Goal: Transaction & Acquisition: Purchase product/service

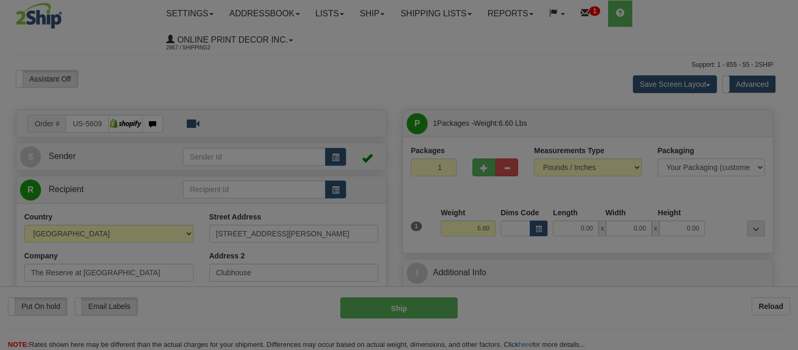
type input "DAVENPORT"
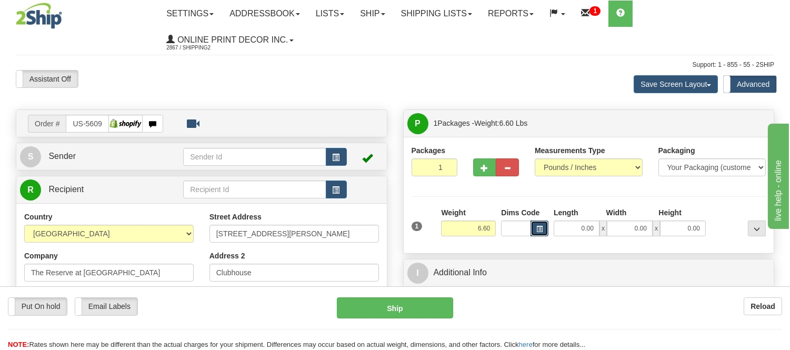
click at [538, 227] on button "button" at bounding box center [539, 229] width 18 height 16
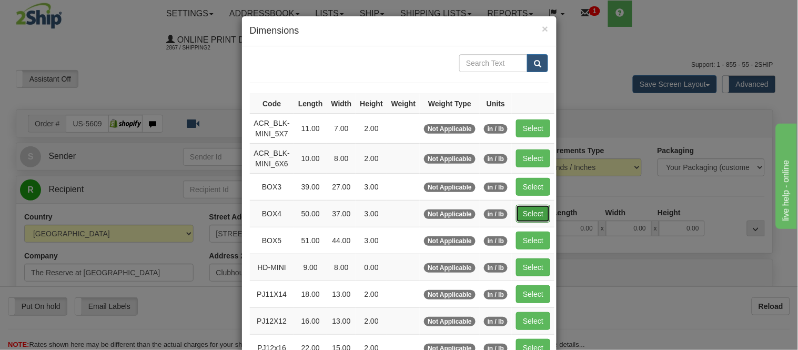
click at [533, 209] on button "Select" at bounding box center [533, 214] width 34 height 18
type input "BOX4"
type input "50.00"
type input "37.00"
type input "3.00"
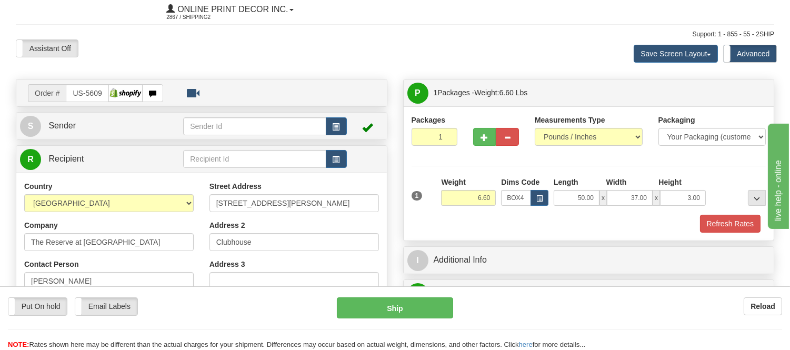
scroll to position [58, 0]
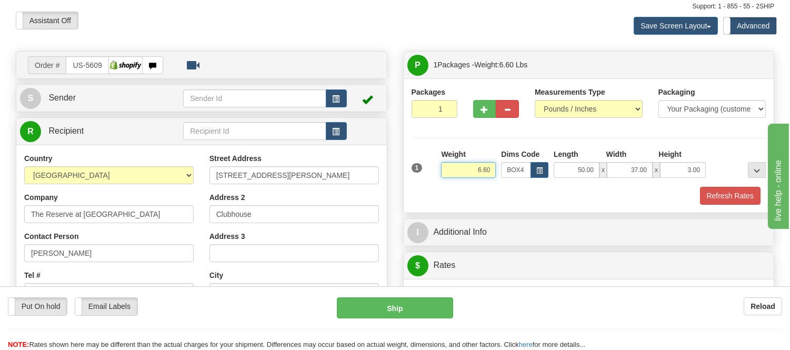
drag, startPoint x: 492, startPoint y: 169, endPoint x: 460, endPoint y: 170, distance: 31.1
click at [460, 170] on input "6.60" at bounding box center [468, 170] width 55 height 16
type input "19.98"
click at [486, 106] on span "button" at bounding box center [484, 109] width 7 height 7
radio input "true"
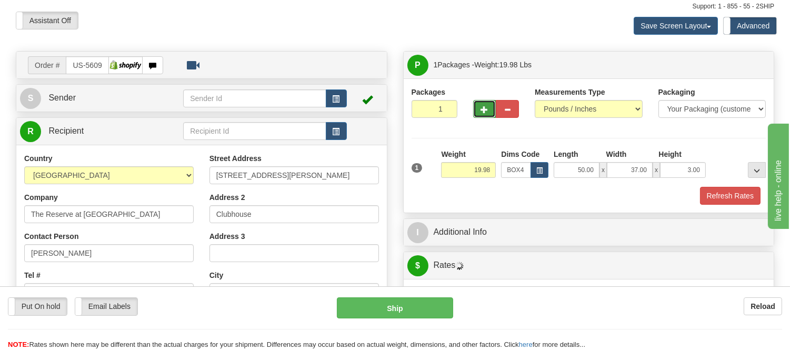
type input "2"
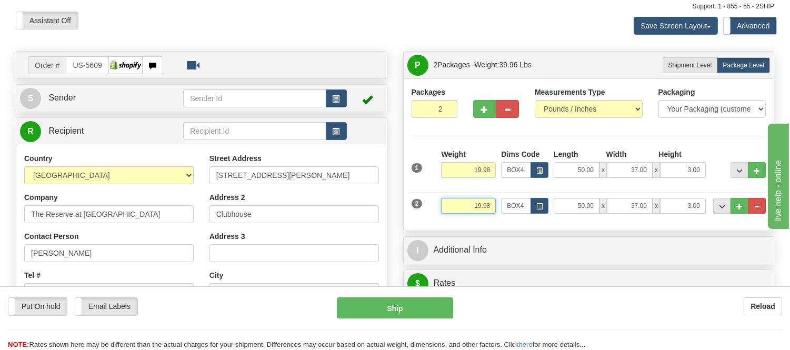
drag, startPoint x: 493, startPoint y: 206, endPoint x: 466, endPoint y: 214, distance: 28.0
click at [466, 214] on div "Weight 19.98" at bounding box center [468, 210] width 60 height 24
type input "17.98"
click at [486, 108] on span "button" at bounding box center [484, 109] width 7 height 7
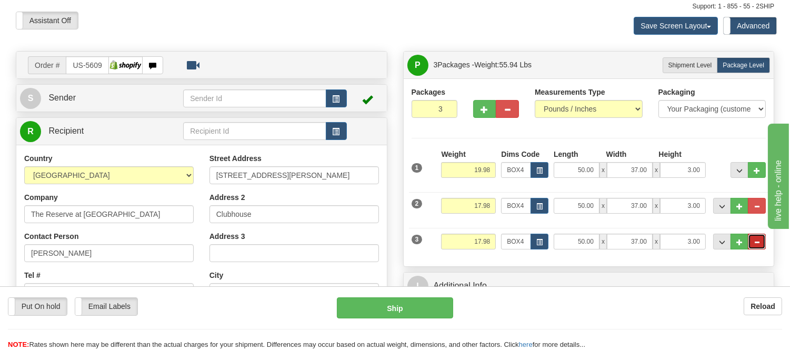
click at [765, 243] on button "..." at bounding box center [757, 242] width 18 height 16
type input "2"
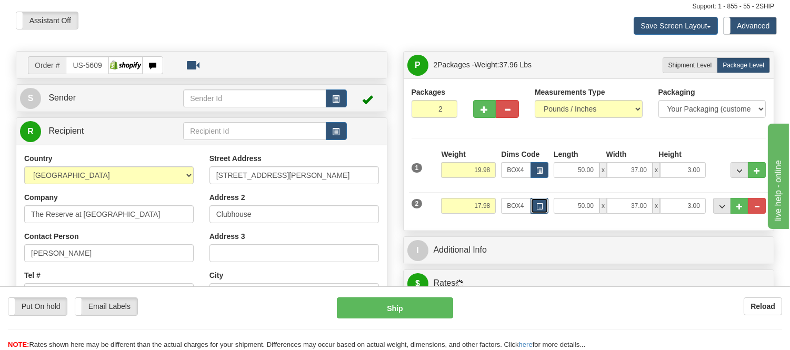
click at [535, 204] on button "button" at bounding box center [539, 206] width 18 height 16
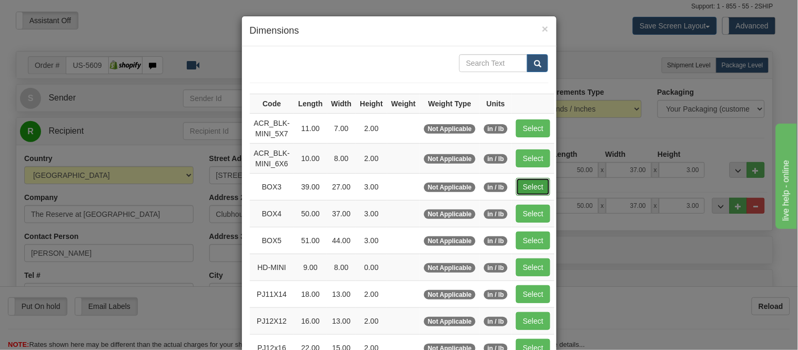
click at [516, 183] on button "Select" at bounding box center [533, 187] width 34 height 18
type input "BOX3"
type input "39.00"
type input "27.00"
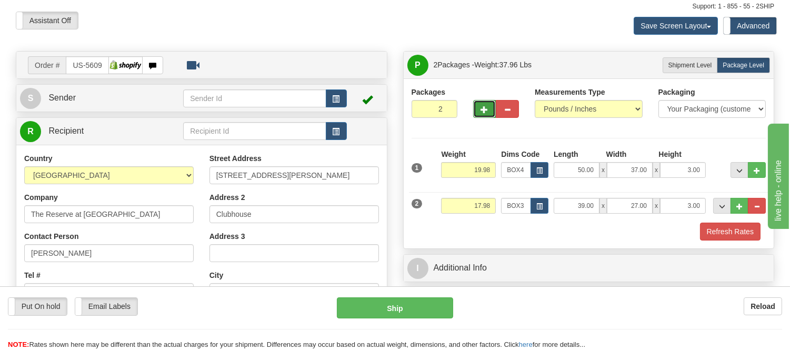
click at [479, 113] on button "button" at bounding box center [484, 109] width 23 height 18
type input "3"
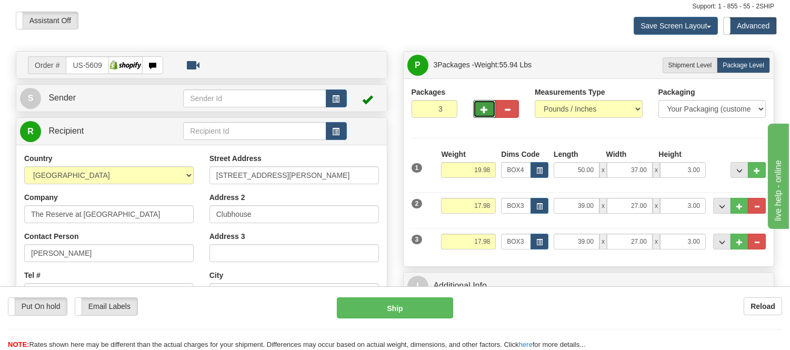
scroll to position [175, 0]
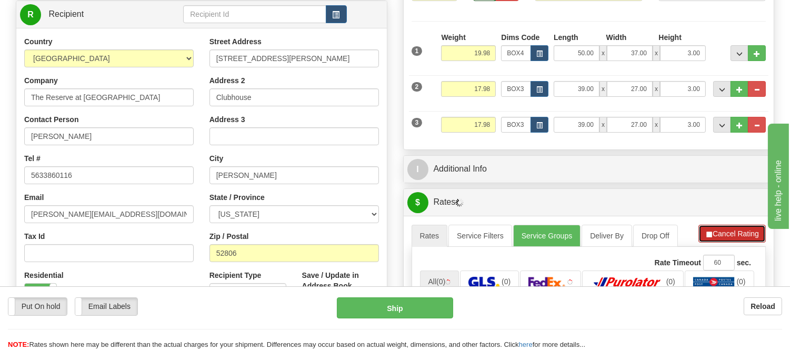
click at [737, 229] on button "Cancel Rating" at bounding box center [731, 234] width 67 height 18
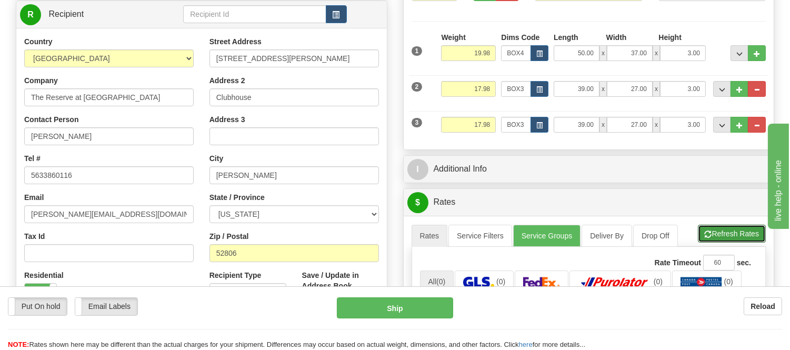
click at [737, 229] on button "Refresh Rates" at bounding box center [732, 234] width 68 height 18
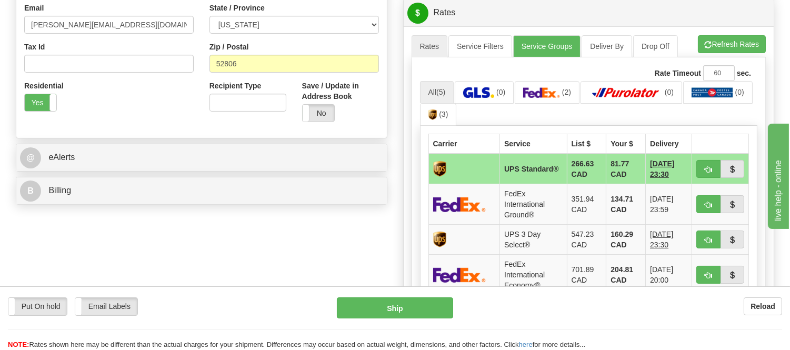
scroll to position [409, 0]
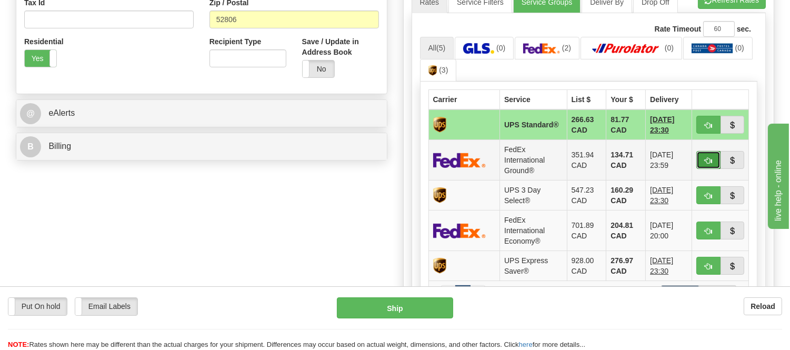
click at [706, 157] on span "button" at bounding box center [708, 160] width 7 height 7
type input "92"
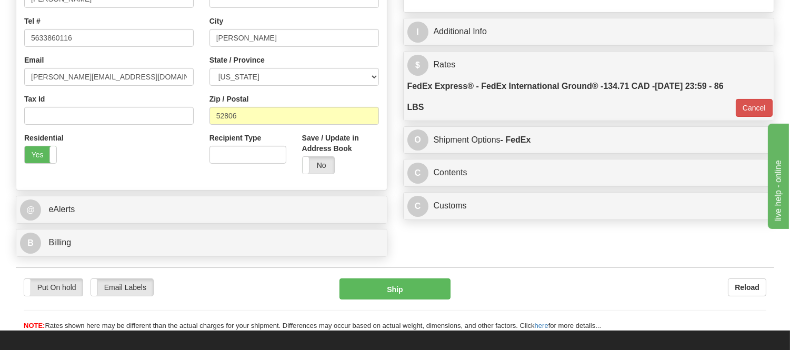
scroll to position [292, 0]
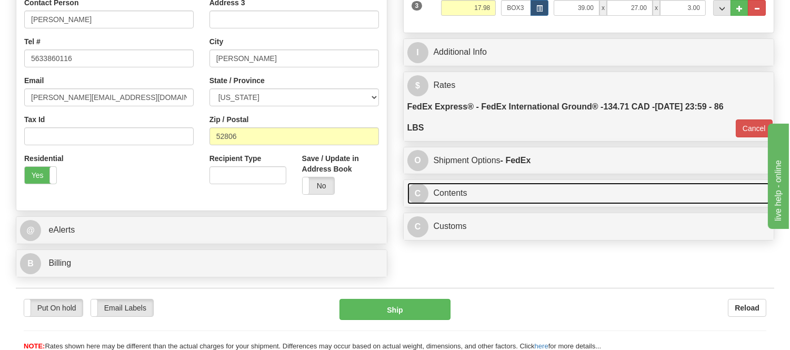
click at [553, 195] on link "C Contents" at bounding box center [588, 194] width 363 height 22
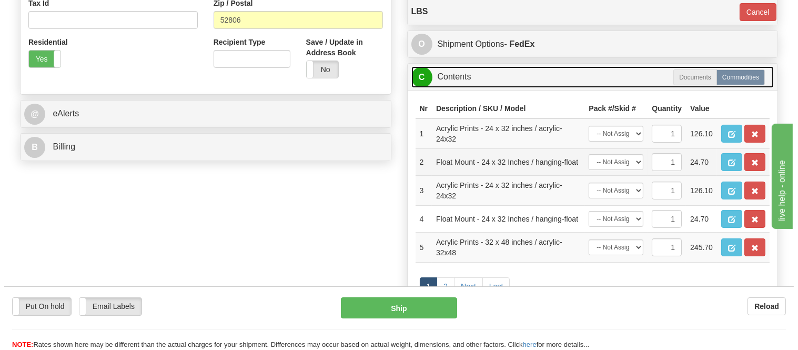
scroll to position [409, 0]
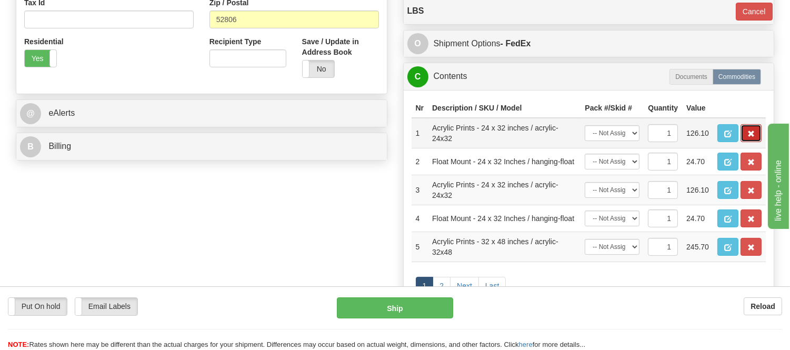
click at [744, 142] on button "button" at bounding box center [750, 133] width 21 height 18
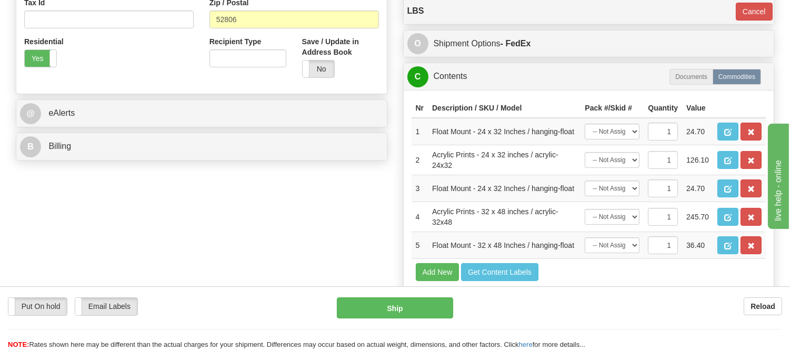
click at [744, 141] on button "button" at bounding box center [750, 132] width 21 height 18
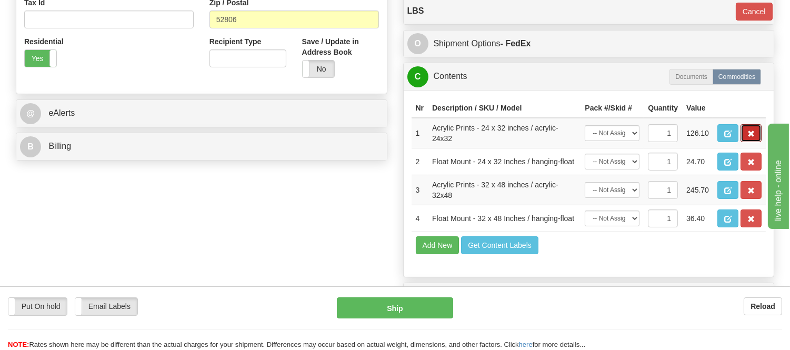
click at [744, 142] on button "button" at bounding box center [750, 133] width 21 height 18
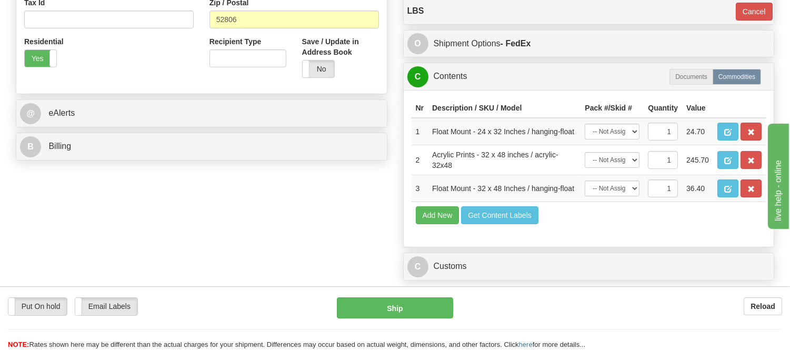
click at [744, 141] on button "button" at bounding box center [750, 132] width 21 height 18
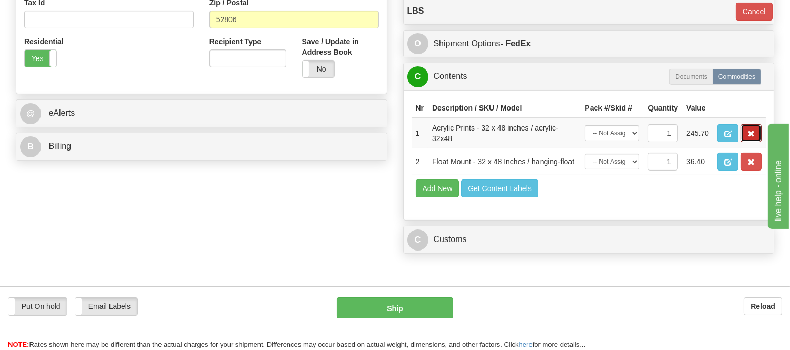
click at [744, 142] on button "button" at bounding box center [750, 133] width 21 height 18
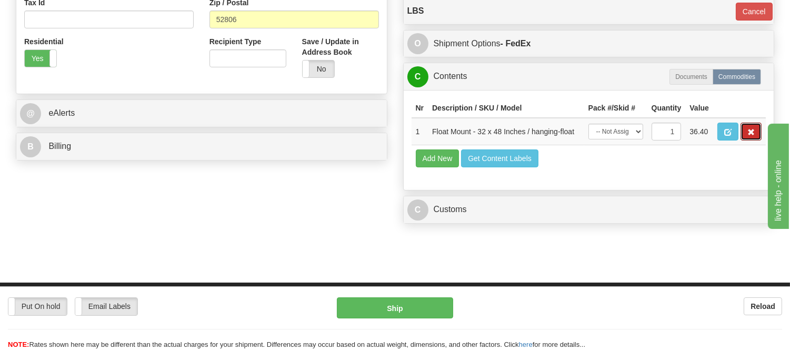
click at [744, 141] on button "button" at bounding box center [750, 132] width 21 height 18
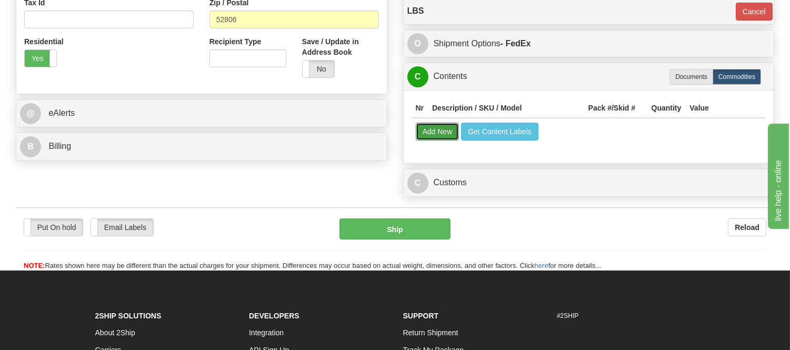
click at [428, 133] on button "Add New" at bounding box center [438, 132] width 44 height 18
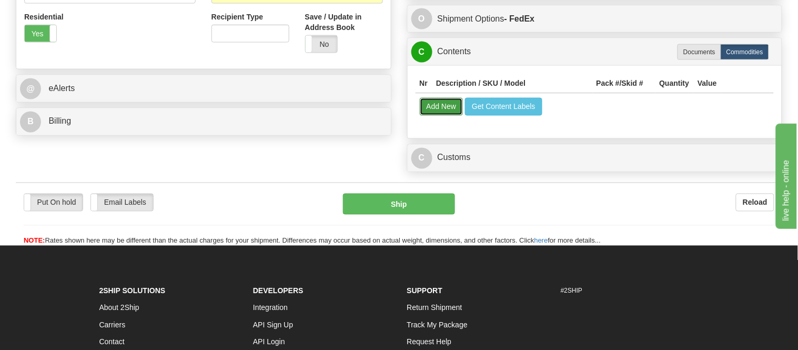
select select
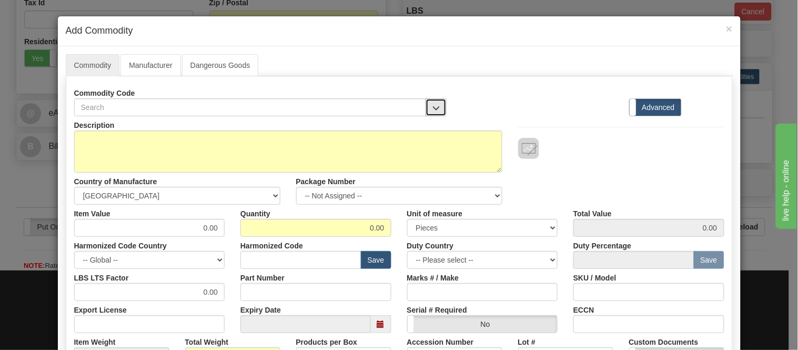
click at [433, 106] on span "button" at bounding box center [436, 108] width 7 height 7
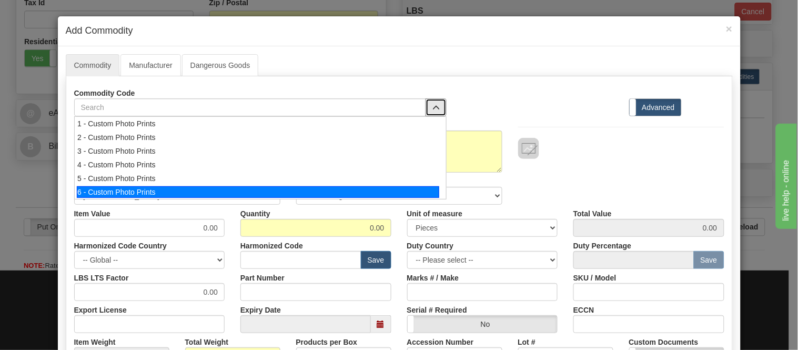
click at [415, 187] on div "6 - Custom Photo Prints" at bounding box center [258, 192] width 363 height 12
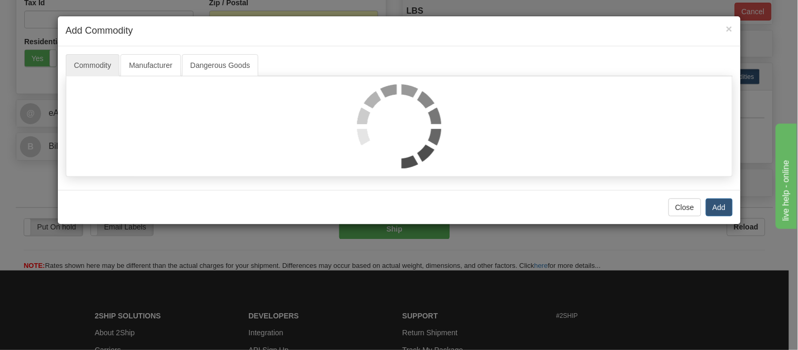
select select "1"
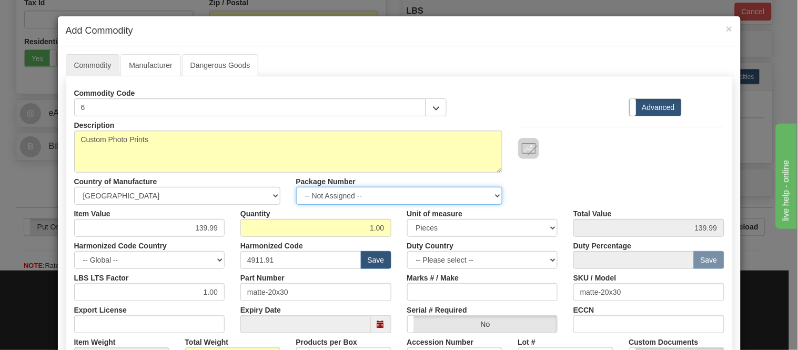
click at [399, 196] on select "-- Not Assigned -- Item 1 Item 2 Item 3" at bounding box center [399, 196] width 206 height 18
select select "0"
click at [296, 187] on select "-- Not Assigned -- Item 1 Item 2 Item 3" at bounding box center [399, 196] width 206 height 18
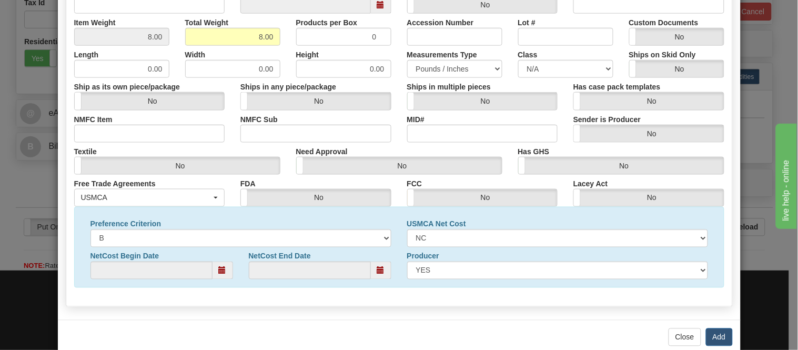
scroll to position [340, 0]
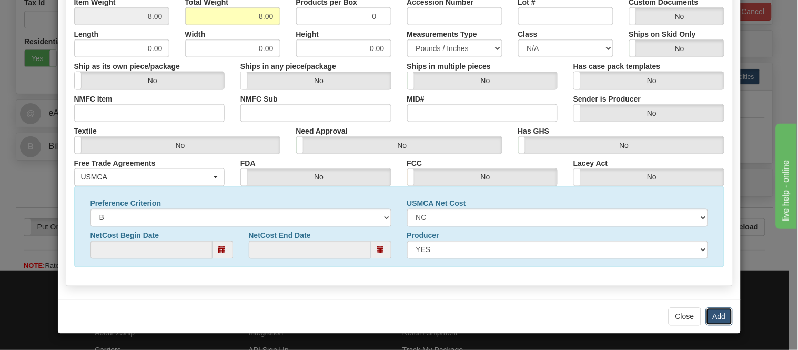
click at [722, 318] on button "Add" at bounding box center [719, 317] width 27 height 18
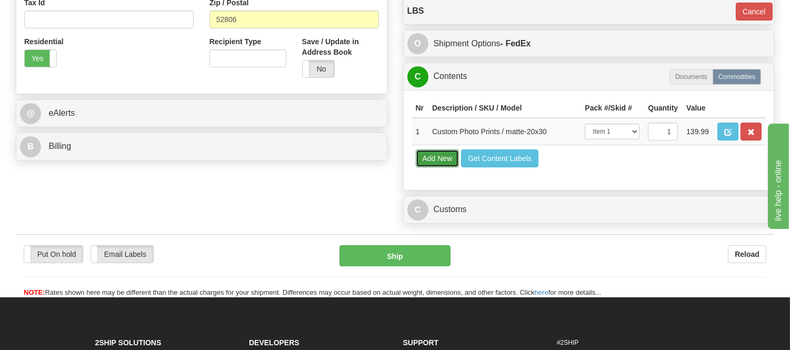
click at [437, 167] on button "Add New" at bounding box center [438, 158] width 44 height 18
select select
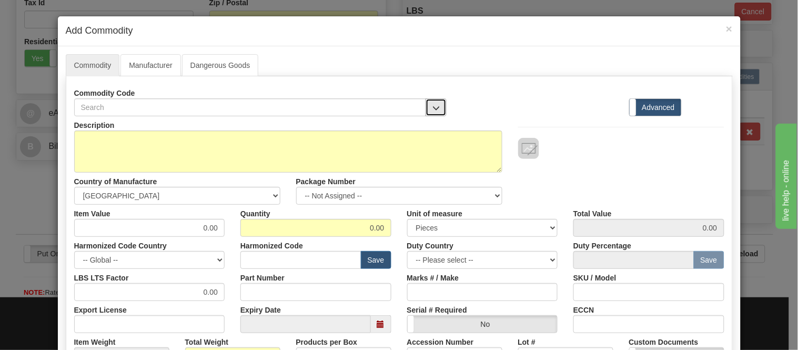
click at [433, 101] on button "button" at bounding box center [436, 107] width 21 height 18
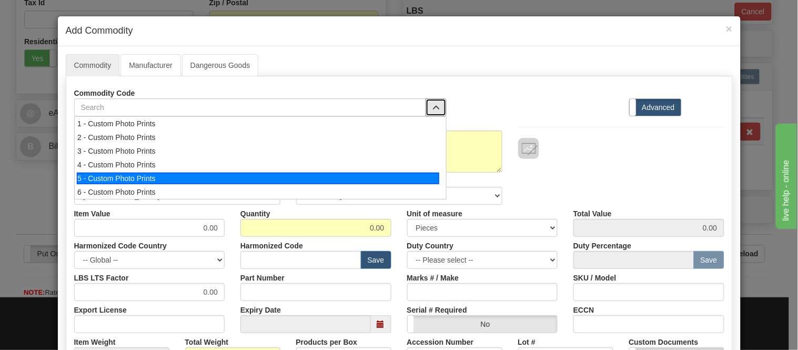
click at [427, 177] on div "5 - Custom Photo Prints" at bounding box center [258, 179] width 363 height 12
select select "1"
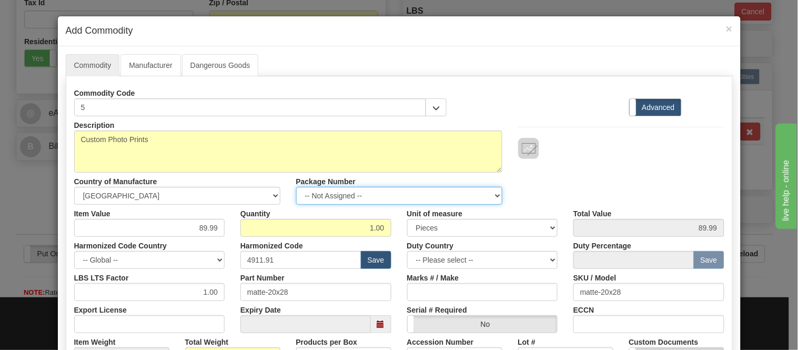
click at [406, 197] on select "-- Not Assigned -- Item 1 Item 2 Item 3" at bounding box center [399, 196] width 206 height 18
select select "1"
click at [296, 187] on select "-- Not Assigned -- Item 1 Item 2 Item 3" at bounding box center [399, 196] width 206 height 18
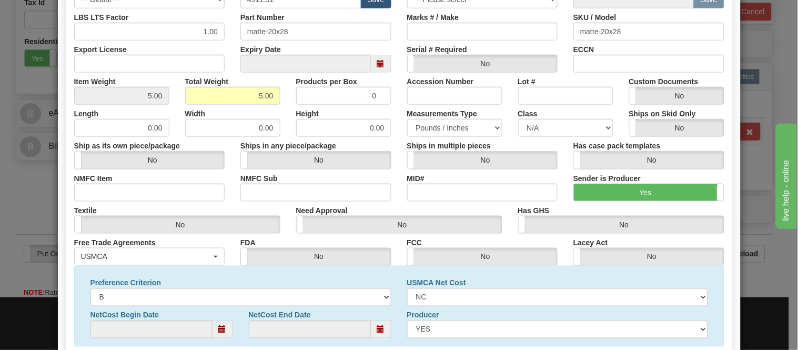
scroll to position [340, 0]
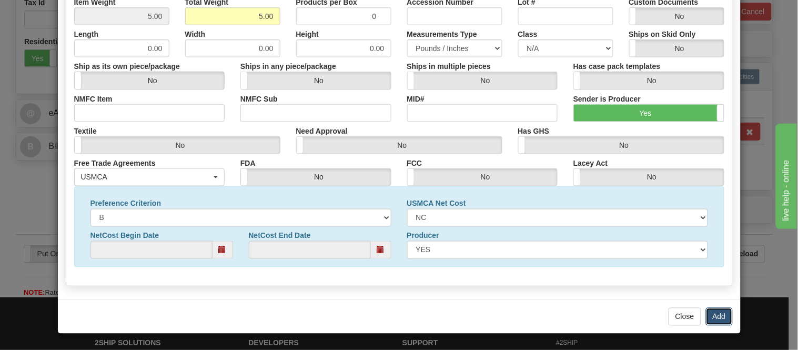
click at [714, 322] on button "Add" at bounding box center [719, 317] width 27 height 18
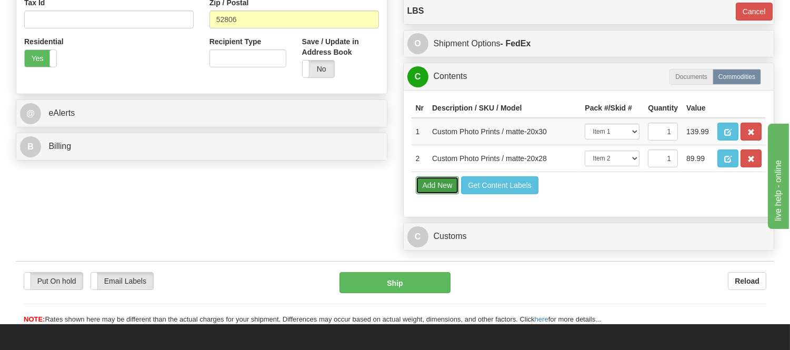
click at [449, 194] on button "Add New" at bounding box center [438, 185] width 44 height 18
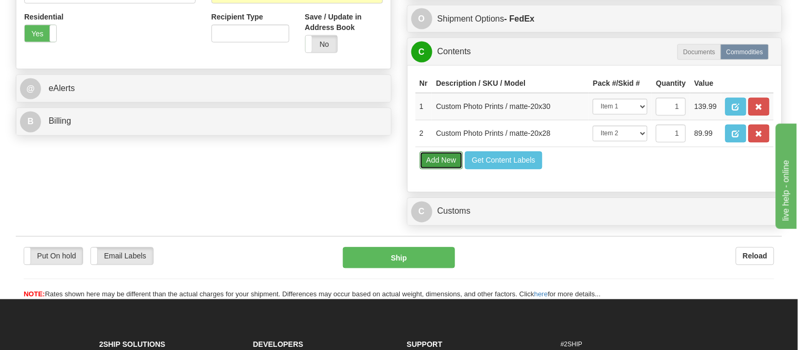
select select
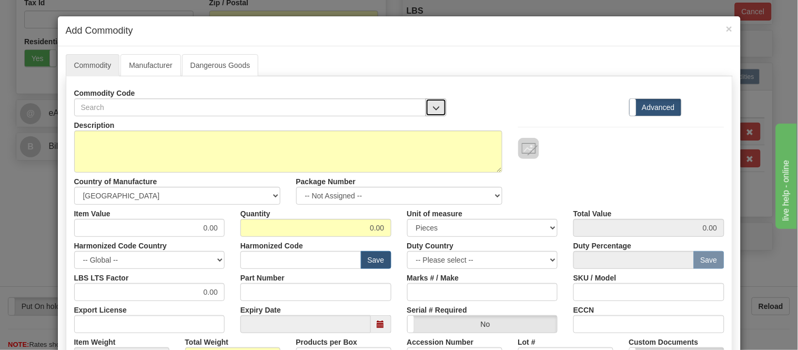
click at [440, 109] on button "button" at bounding box center [436, 107] width 21 height 18
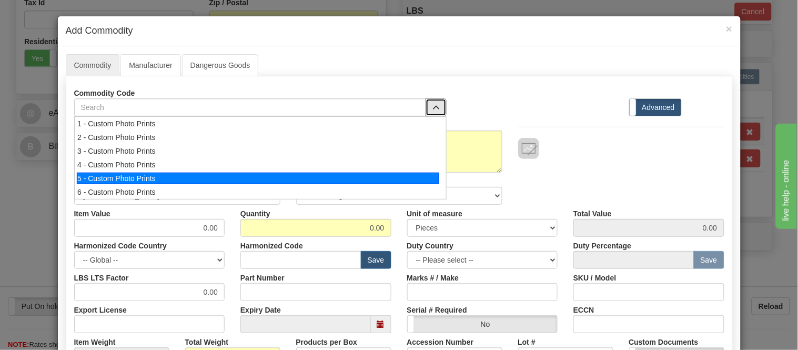
click at [423, 174] on div "5 - Custom Photo Prints" at bounding box center [258, 179] width 363 height 12
select select "1"
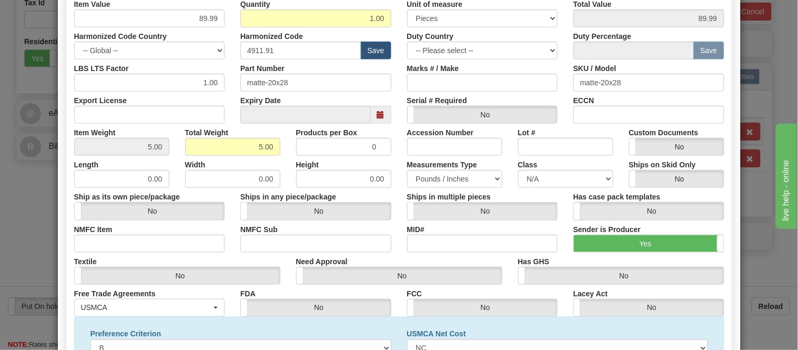
scroll to position [48, 0]
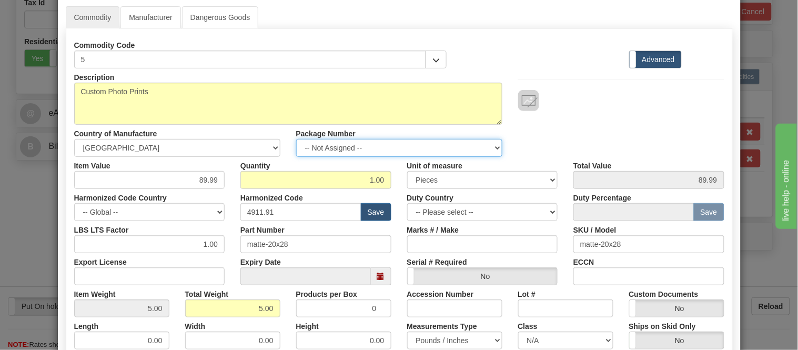
click at [365, 148] on select "-- Not Assigned -- Item 1 Item 2 Item 3" at bounding box center [399, 148] width 206 height 18
select select "2"
click at [296, 139] on select "-- Not Assigned -- Item 1 Item 2 Item 3" at bounding box center [399, 148] width 206 height 18
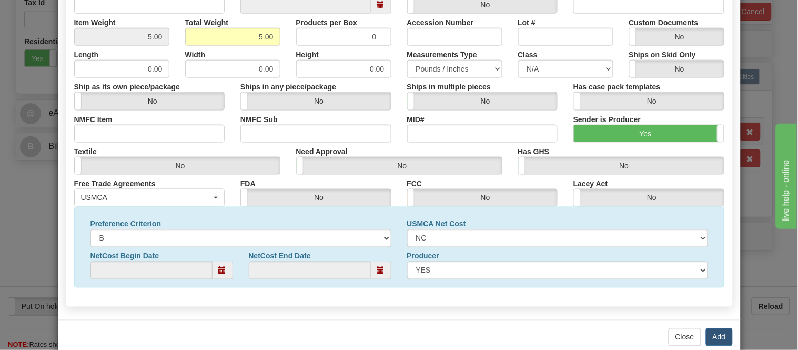
scroll to position [340, 0]
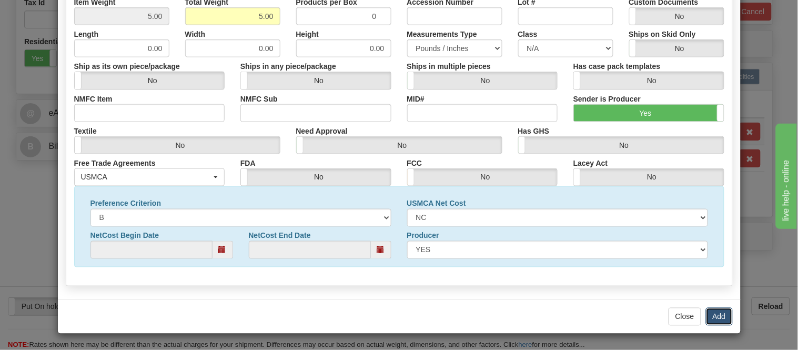
click at [720, 314] on button "Add" at bounding box center [719, 317] width 27 height 18
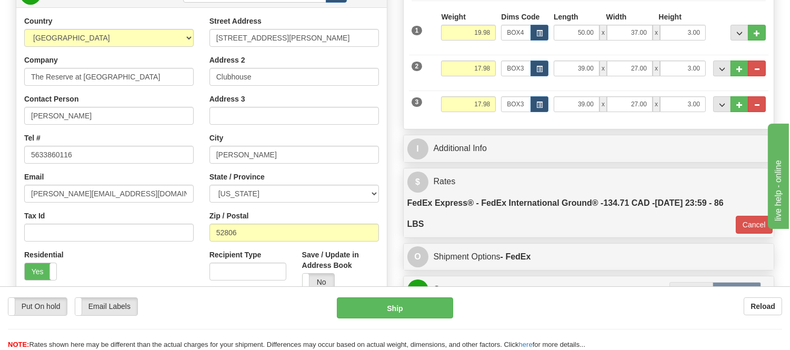
scroll to position [175, 0]
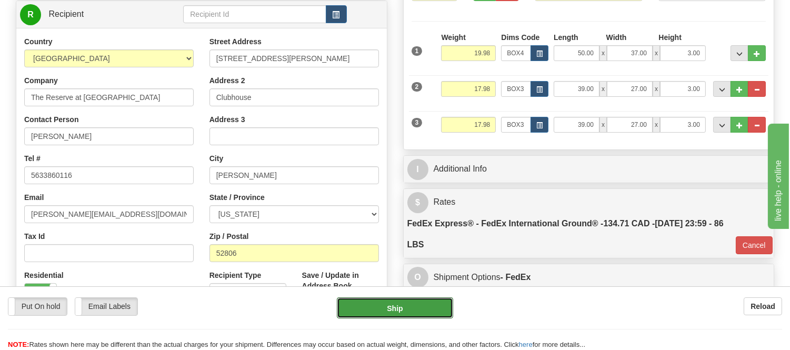
drag, startPoint x: 388, startPoint y: 303, endPoint x: 517, endPoint y: 149, distance: 200.3
click at [538, 172] on form "Pre-print Ship Docs. Delete Close Consolidation Unit Close Consolidation Unit C…" at bounding box center [395, 252] width 758 height 636
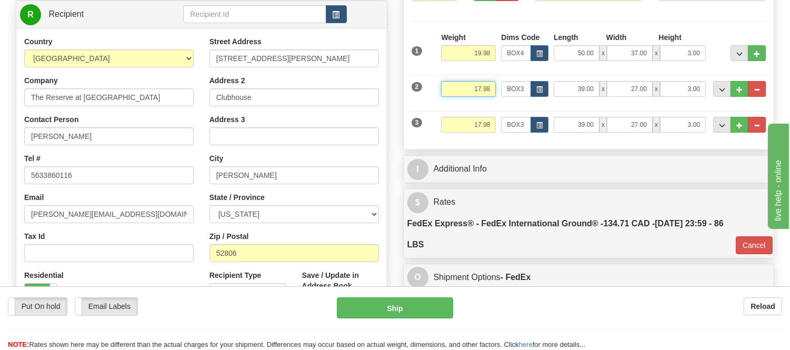
click at [480, 88] on input "17.98" at bounding box center [468, 89] width 55 height 16
type input "15.98"
type input "92"
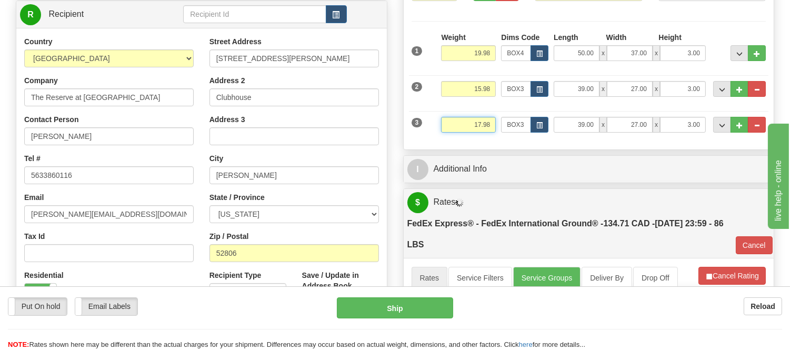
click at [481, 121] on input "17.98" at bounding box center [468, 125] width 55 height 16
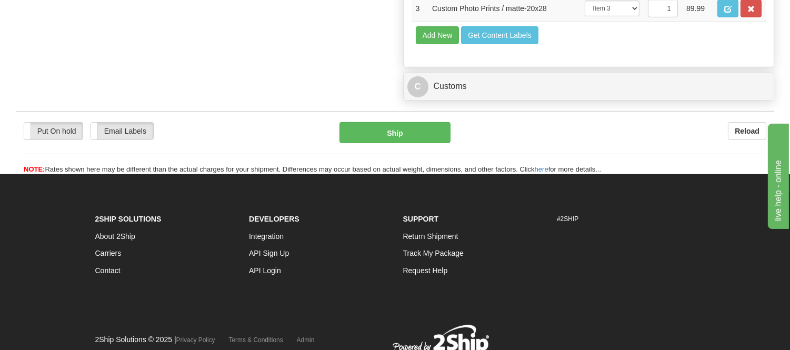
type input "15.98"
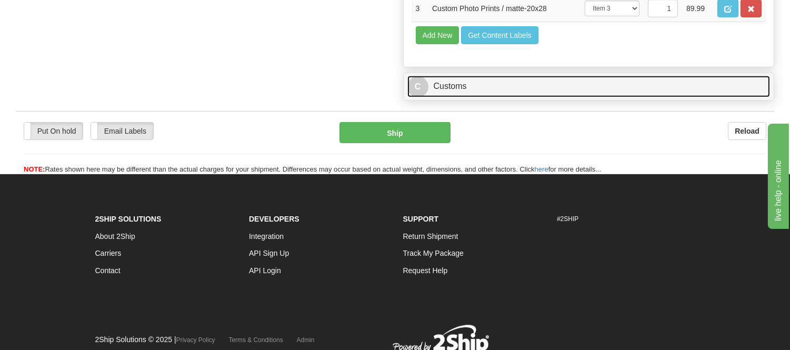
type input "92"
click at [479, 97] on link "C Customs" at bounding box center [588, 87] width 363 height 22
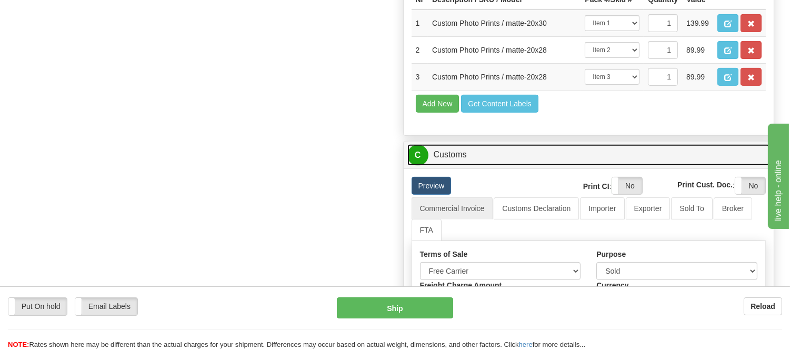
scroll to position [877, 0]
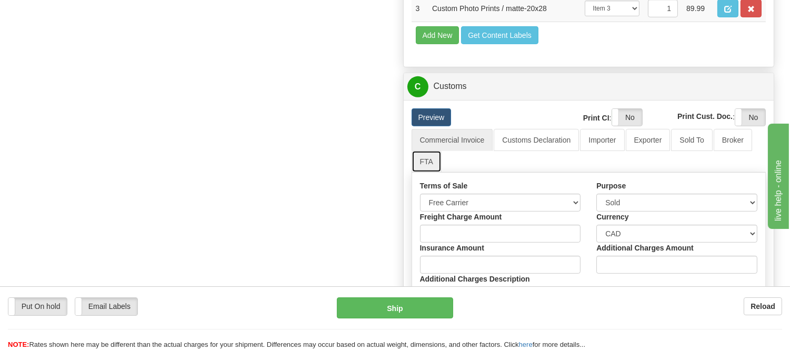
click at [437, 173] on link "FTA" at bounding box center [427, 162] width 30 height 22
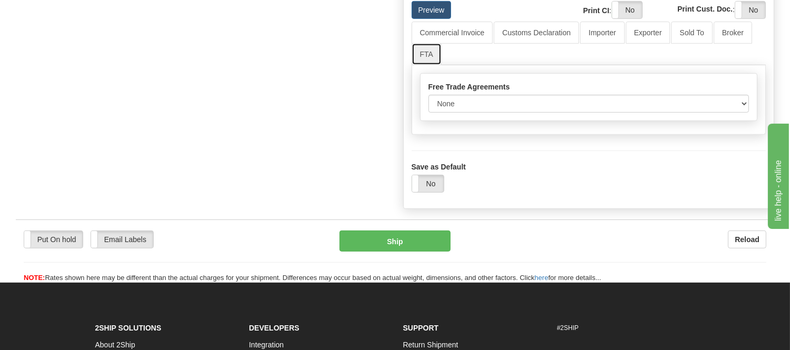
scroll to position [994, 0]
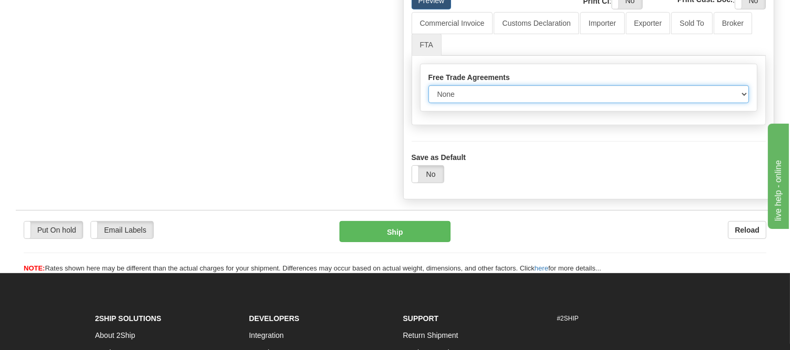
click at [478, 103] on select "None Other USMCA CETA CUKTCA" at bounding box center [588, 94] width 321 height 18
select select "1"
click at [428, 103] on select "None Other USMCA CETA CUKTCA" at bounding box center [588, 94] width 321 height 18
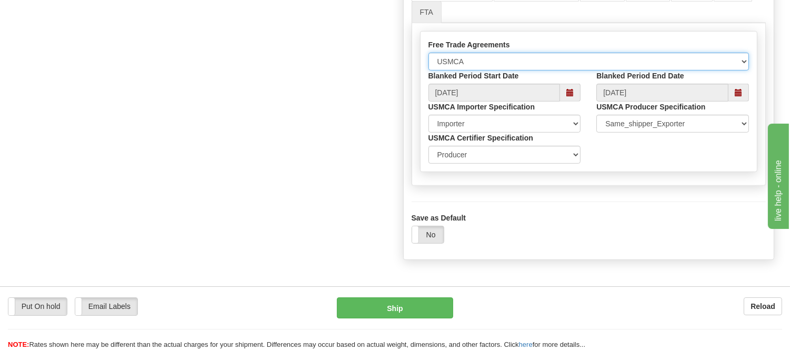
scroll to position [1053, 0]
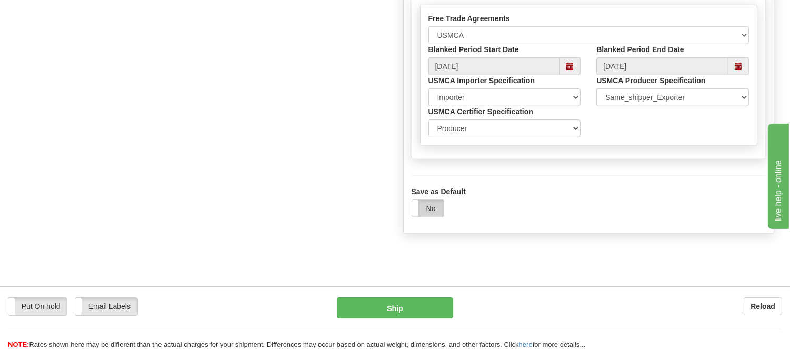
click at [434, 217] on label "No" at bounding box center [428, 208] width 32 height 17
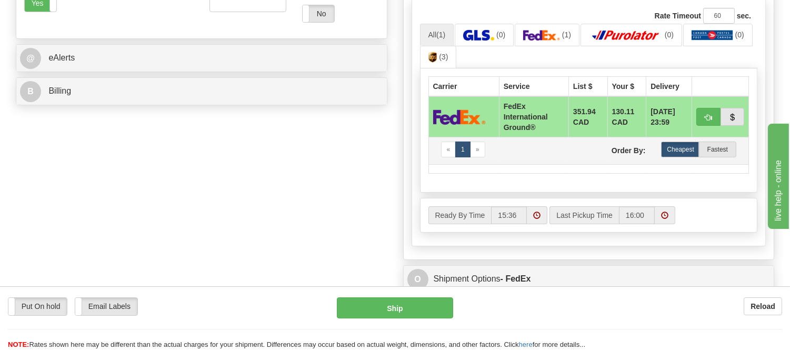
scroll to position [467, 0]
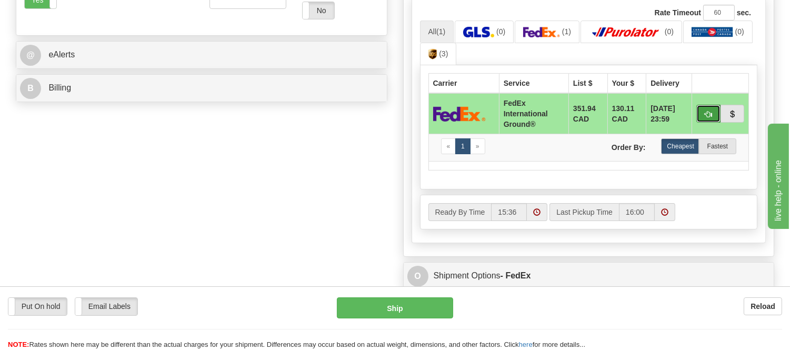
click at [706, 107] on button "button" at bounding box center [708, 114] width 24 height 18
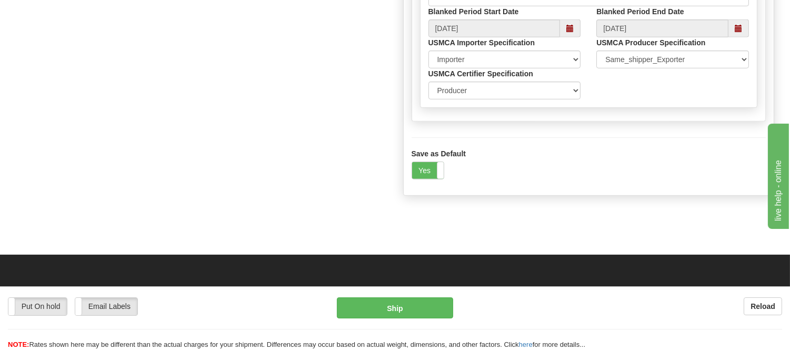
scroll to position [1111, 0]
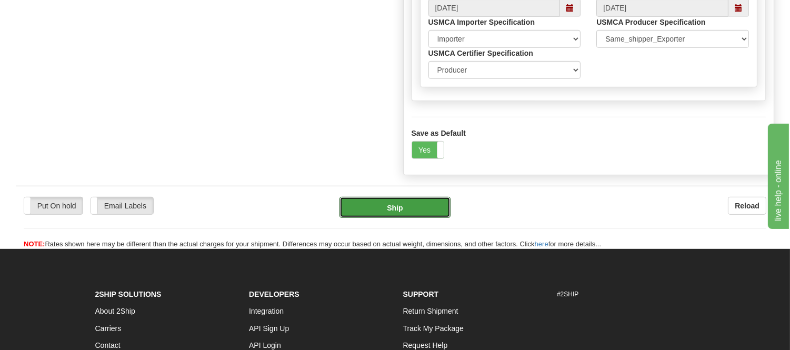
drag, startPoint x: 420, startPoint y: 260, endPoint x: 363, endPoint y: 108, distance: 162.4
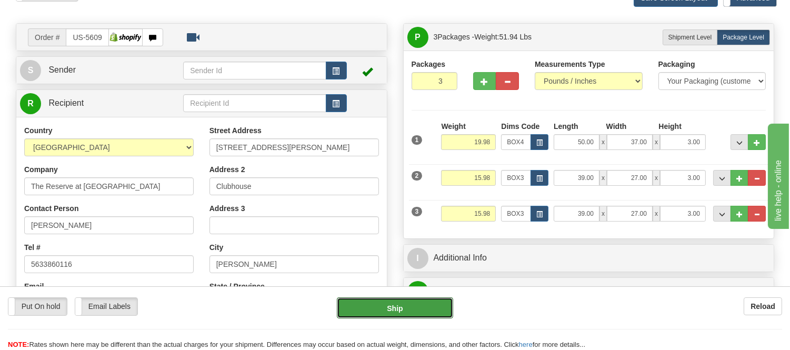
scroll to position [58, 0]
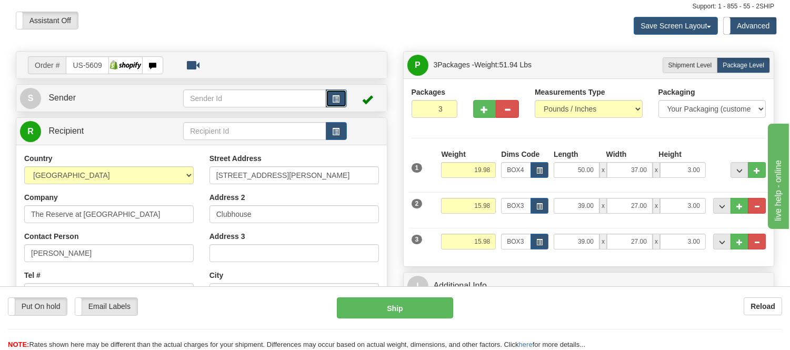
click at [333, 97] on span "button" at bounding box center [336, 99] width 7 height 7
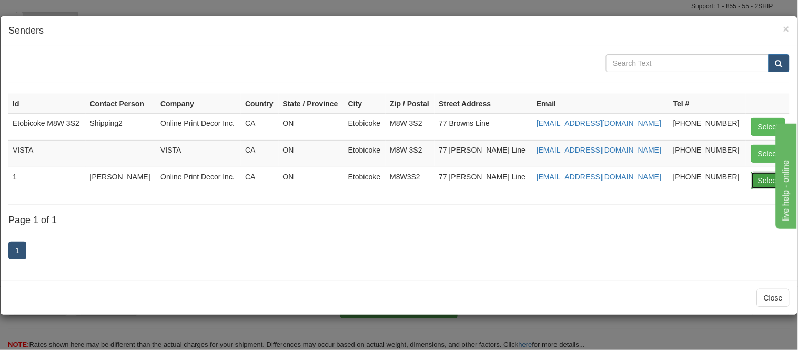
click at [761, 175] on button "Select" at bounding box center [769, 181] width 34 height 18
type input "1"
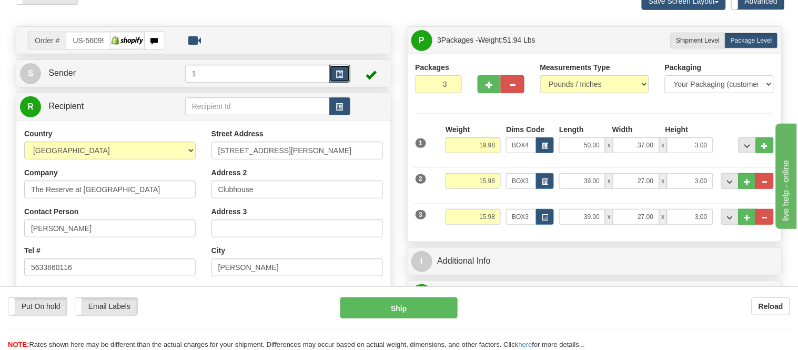
type input "92"
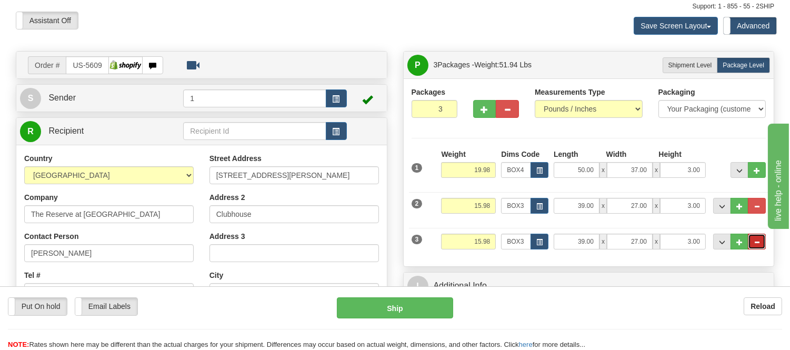
click at [764, 237] on button "..." at bounding box center [757, 242] width 18 height 16
type input "2"
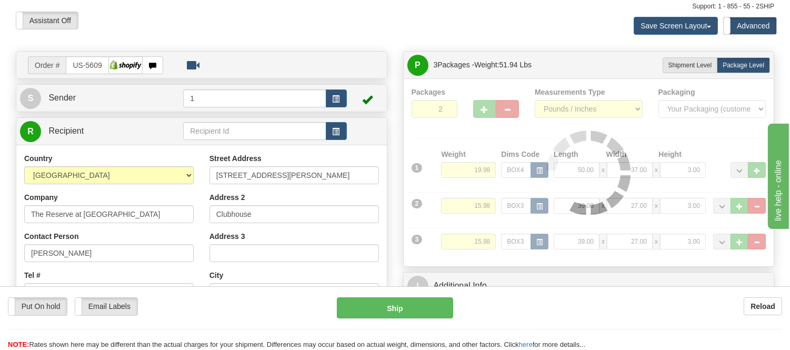
type input "92"
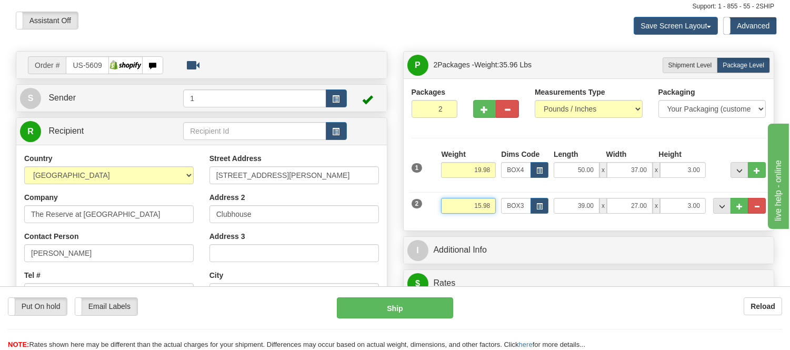
drag, startPoint x: 492, startPoint y: 207, endPoint x: 453, endPoint y: 211, distance: 39.2
click at [453, 211] on input "15.98" at bounding box center [468, 206] width 55 height 16
type input "21.98"
type input "92"
click at [482, 169] on input "19.98" at bounding box center [468, 170] width 55 height 16
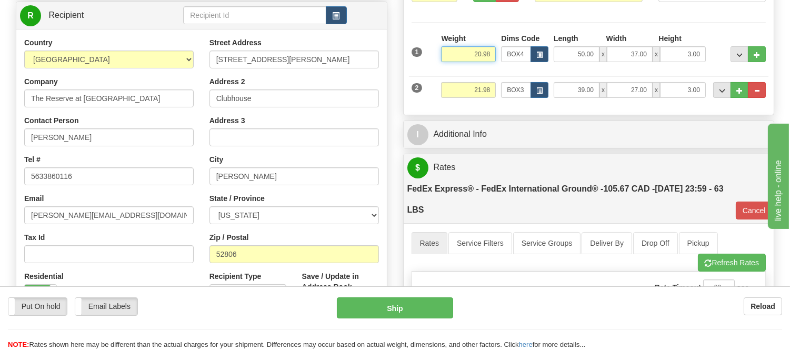
scroll to position [175, 0]
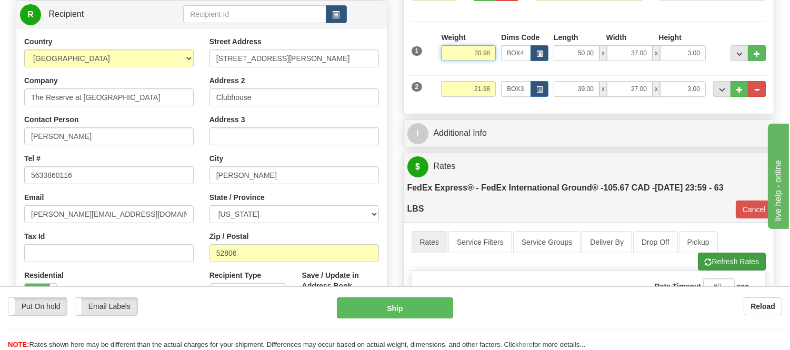
type input "20.98"
click at [724, 260] on li "Refresh Rates Cancel Rating" at bounding box center [732, 262] width 68 height 18
type input "92"
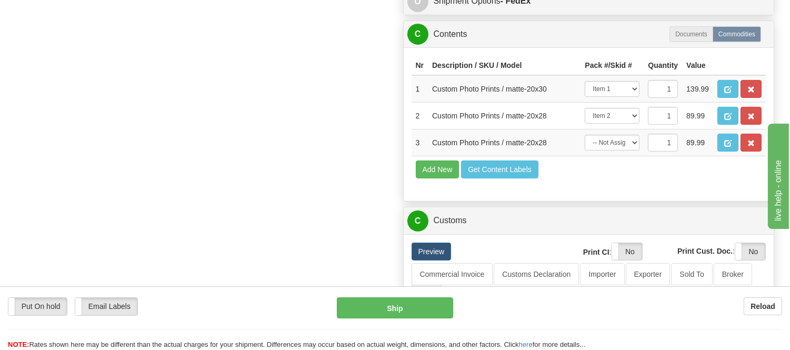
scroll to position [467, 0]
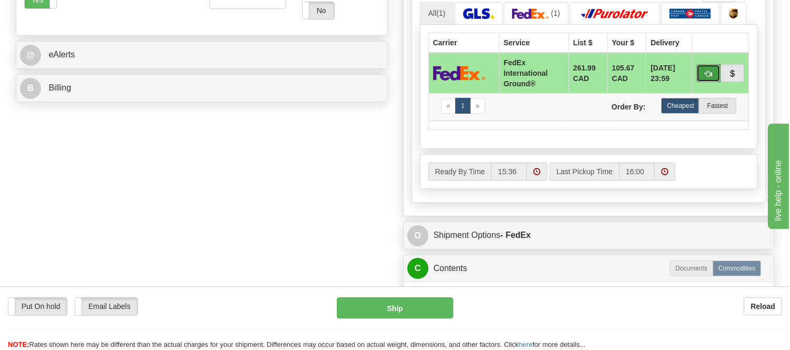
click at [708, 71] on span "button" at bounding box center [708, 74] width 7 height 7
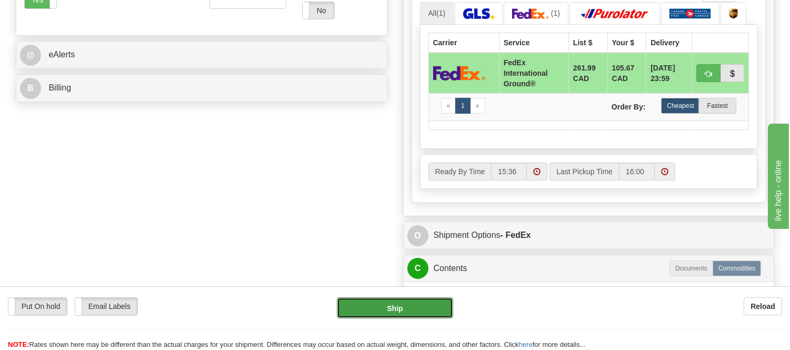
click at [402, 314] on button "Ship" at bounding box center [395, 307] width 116 height 21
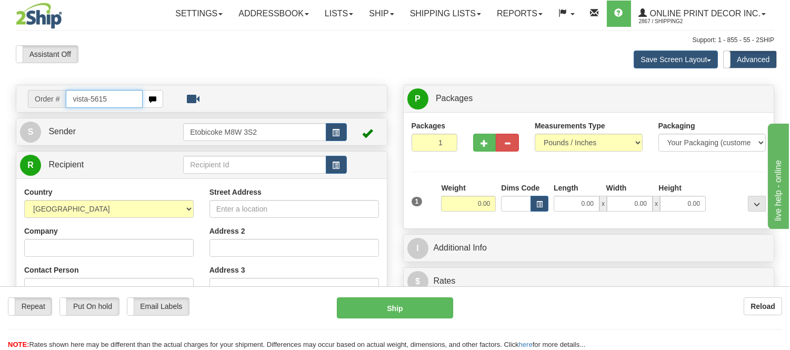
type input "vista-5615"
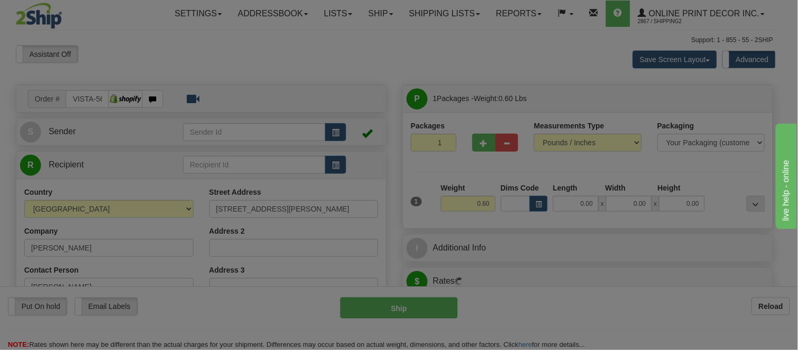
type input "[PERSON_NAME]"
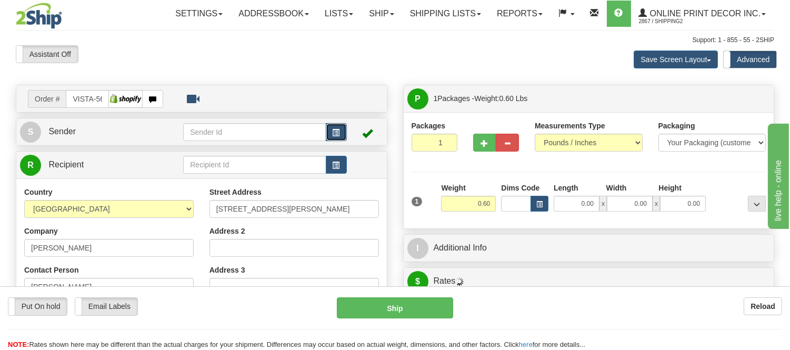
click at [340, 135] on button "button" at bounding box center [336, 132] width 21 height 18
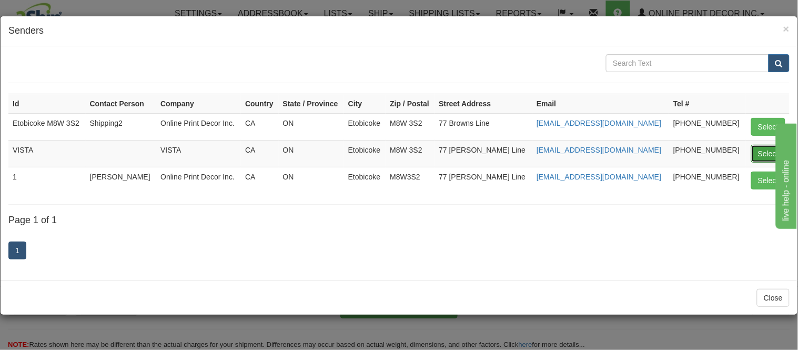
click at [762, 152] on button "Select" at bounding box center [769, 154] width 34 height 18
type input "VISTA"
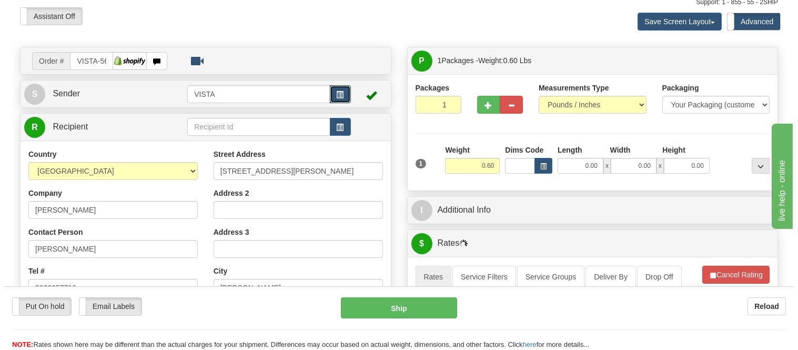
scroll to position [58, 0]
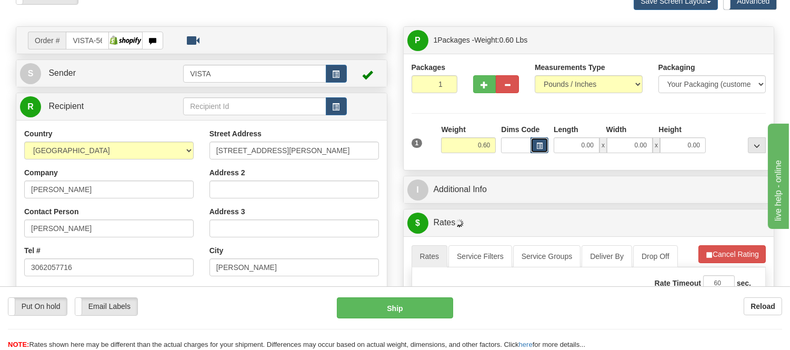
click at [535, 143] on button "button" at bounding box center [539, 145] width 18 height 16
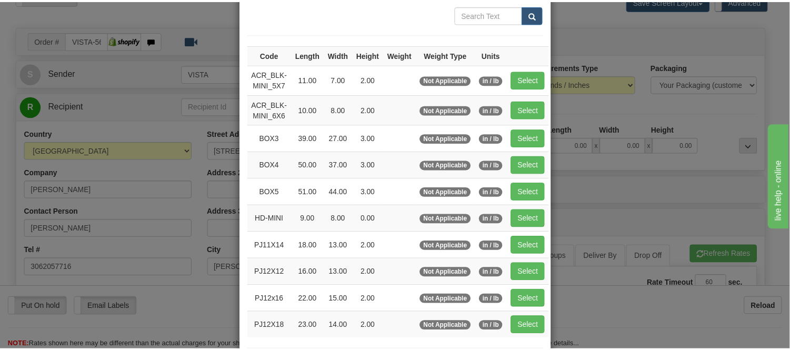
scroll to position [117, 0]
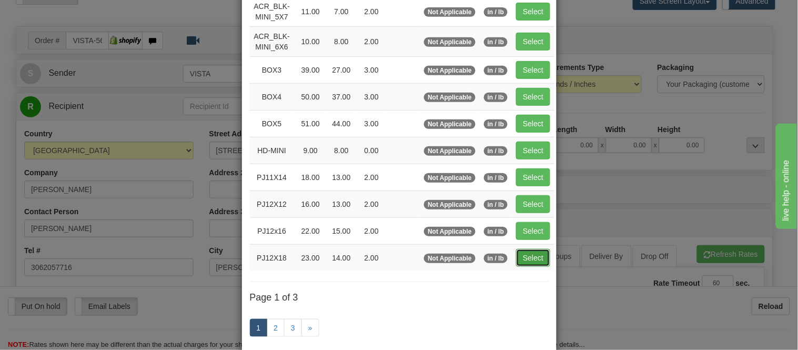
click at [517, 253] on button "Select" at bounding box center [533, 258] width 34 height 18
type input "PJ12X18"
type input "23.00"
type input "14.00"
type input "2.00"
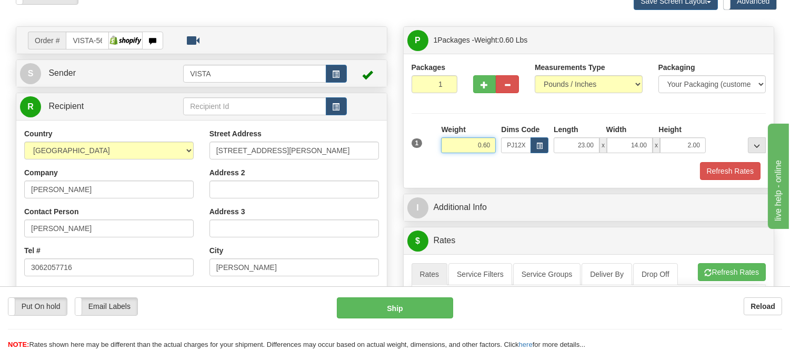
drag, startPoint x: 492, startPoint y: 143, endPoint x: 439, endPoint y: 166, distance: 57.5
click at [439, 166] on div "1 Weight 0.60 Dims Code PJ12X18 Length Width Height x x" at bounding box center [589, 152] width 355 height 56
type input "1.20"
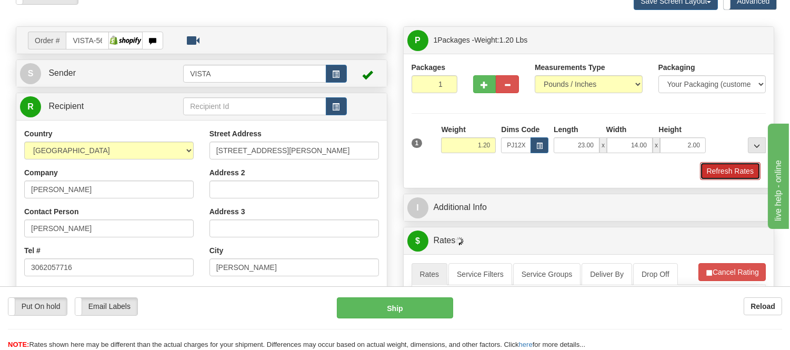
click at [724, 174] on button "Refresh Rates" at bounding box center [730, 171] width 61 height 18
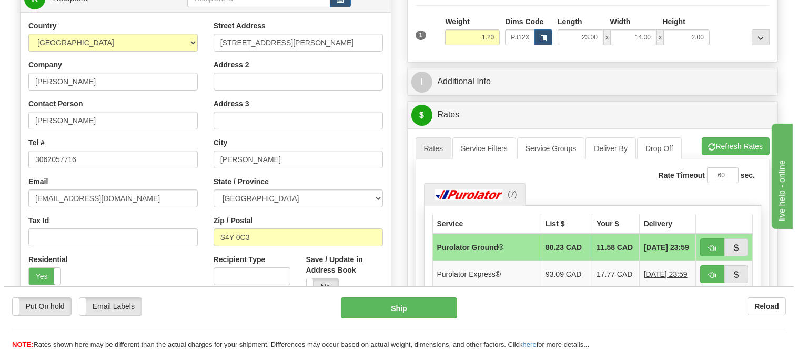
scroll to position [234, 0]
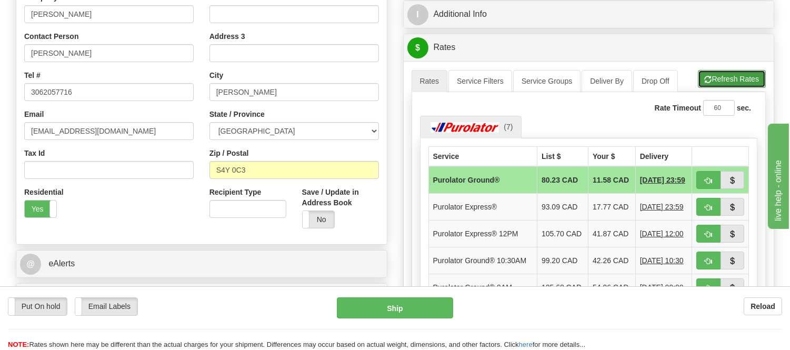
click at [730, 76] on button "Refresh Rates" at bounding box center [732, 79] width 68 height 18
click at [705, 175] on button "button" at bounding box center [708, 180] width 24 height 18
type input "260"
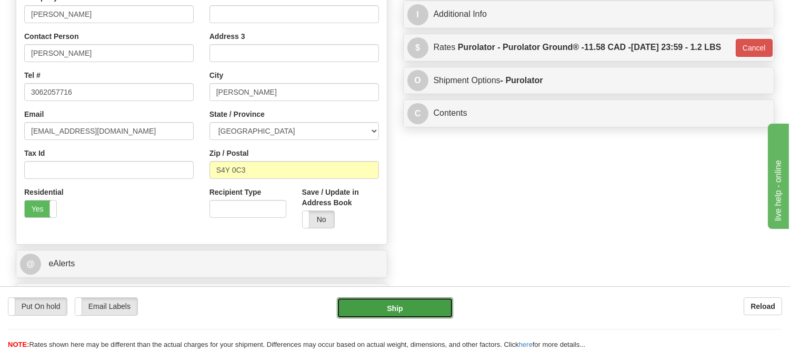
click at [410, 318] on button "Ship" at bounding box center [395, 307] width 116 height 21
